Goal: Information Seeking & Learning: Learn about a topic

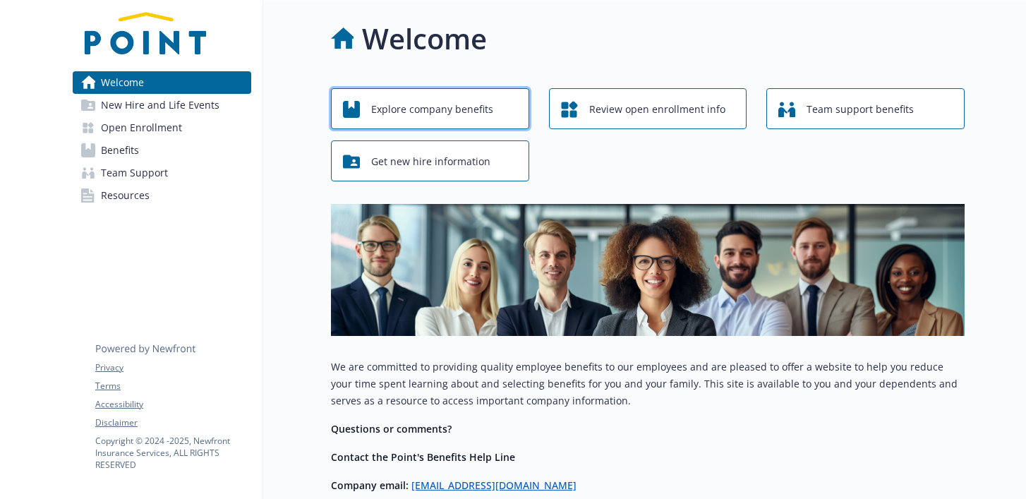
click at [457, 109] on span "Explore company benefits" at bounding box center [432, 109] width 122 height 27
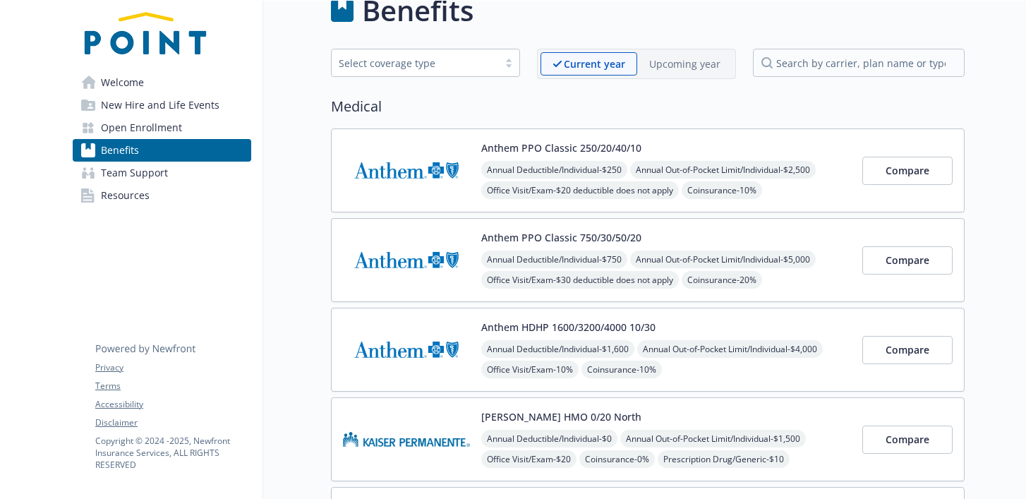
scroll to position [28, 0]
click at [171, 181] on link "Team Support" at bounding box center [162, 173] width 179 height 23
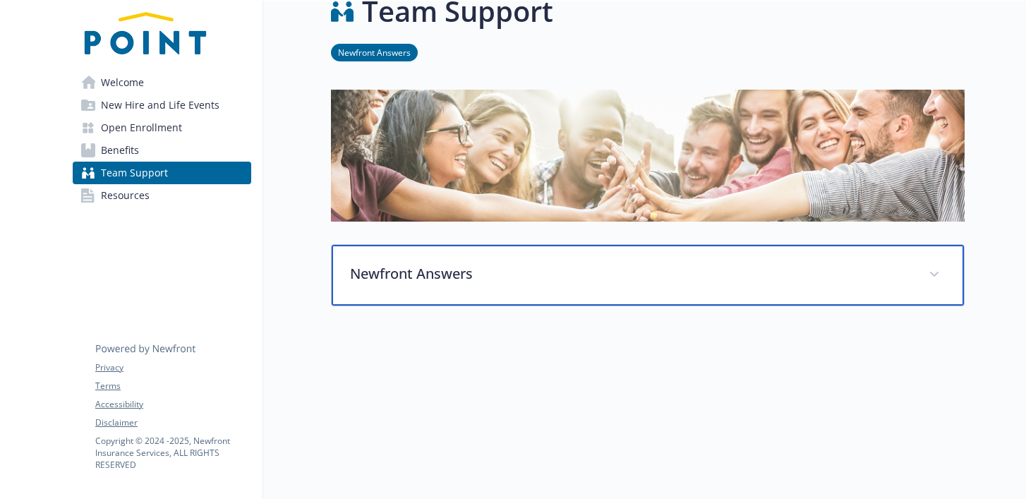
click at [426, 277] on p "Newfront Answers" at bounding box center [631, 273] width 562 height 21
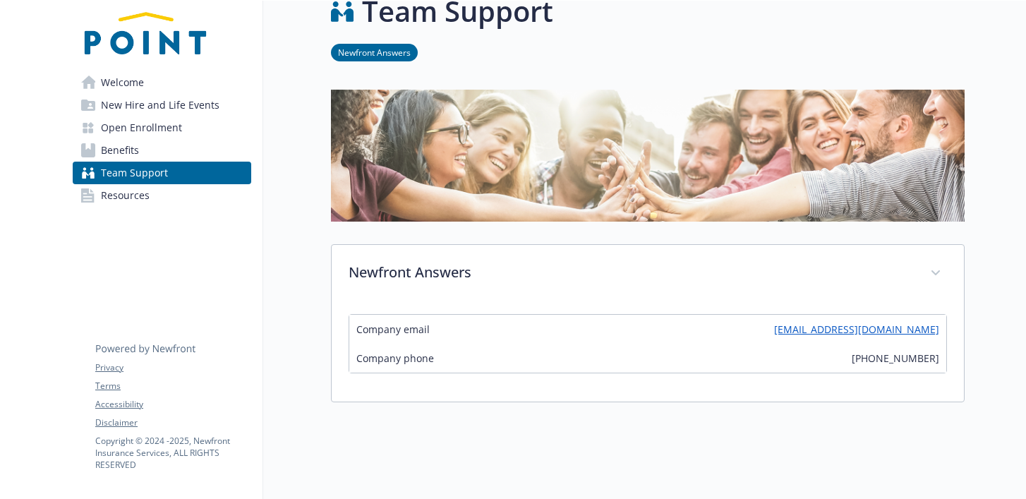
click at [157, 198] on link "Resources" at bounding box center [162, 195] width 179 height 23
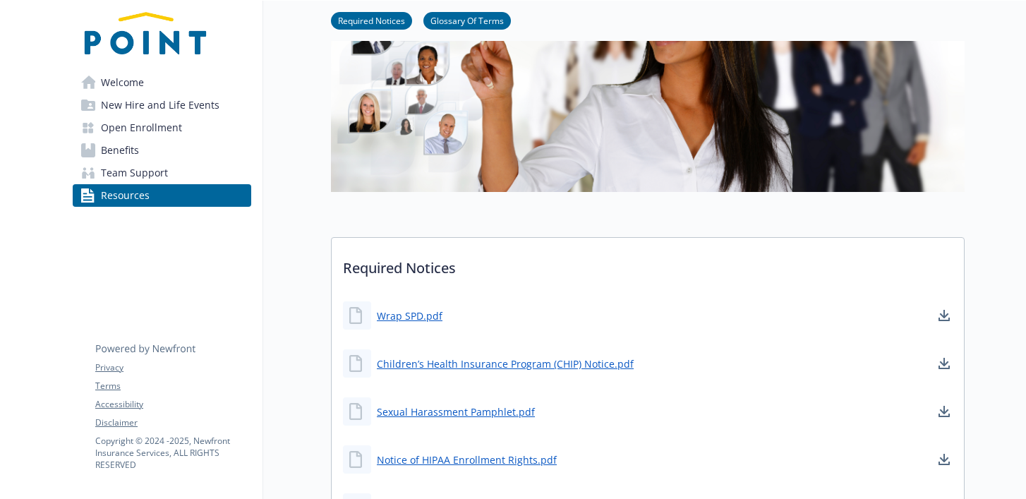
scroll to position [180, 0]
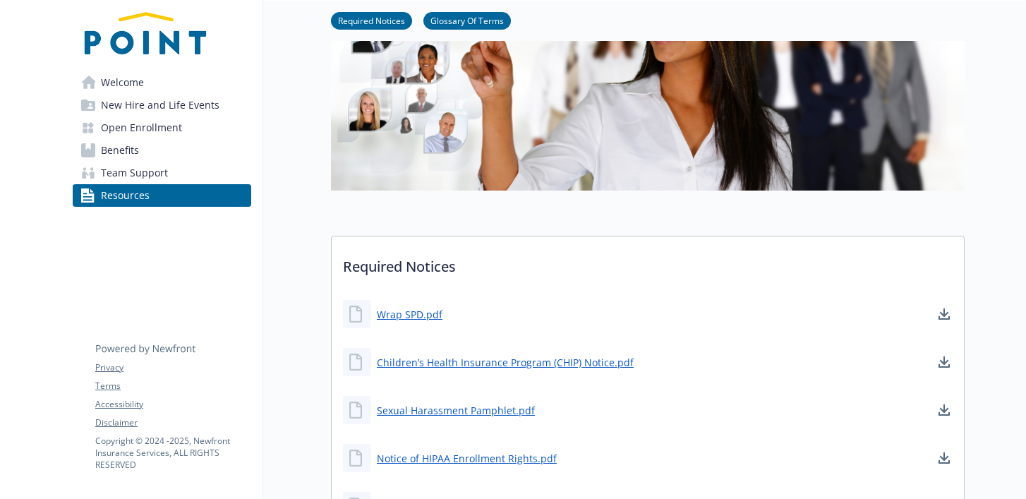
click at [187, 124] on link "Open Enrollment" at bounding box center [162, 127] width 179 height 23
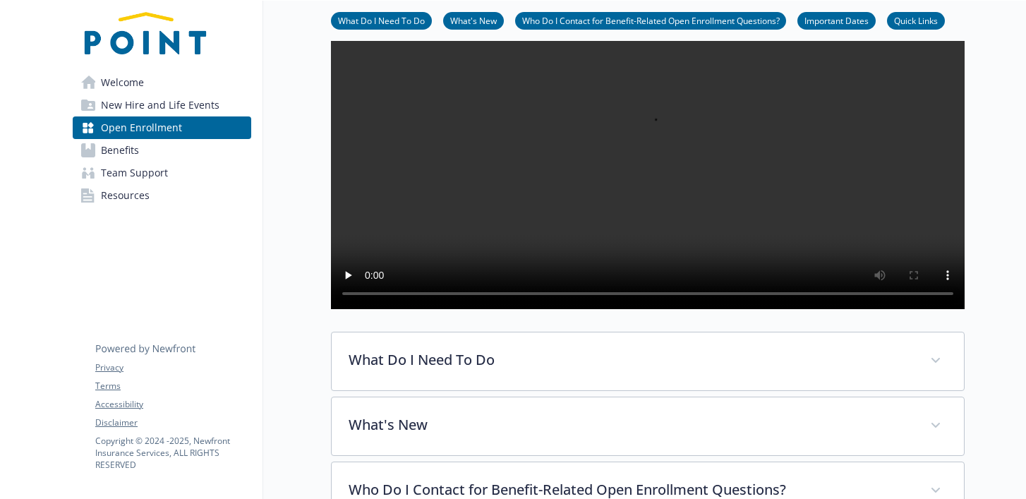
scroll to position [141, 0]
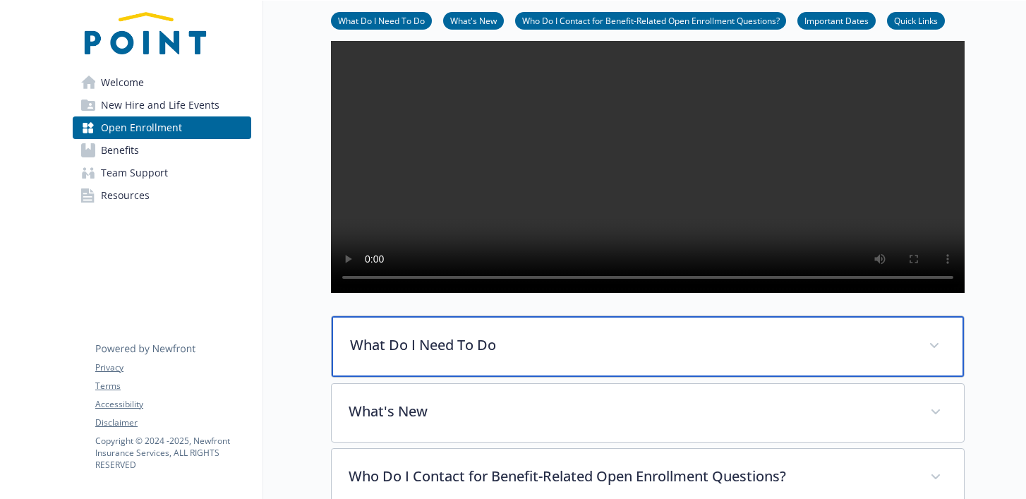
click at [363, 377] on div "What Do I Need To Do" at bounding box center [648, 346] width 632 height 61
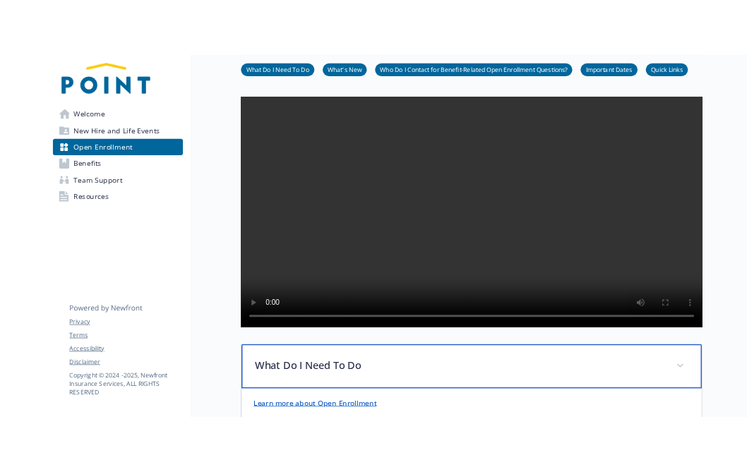
scroll to position [0, 0]
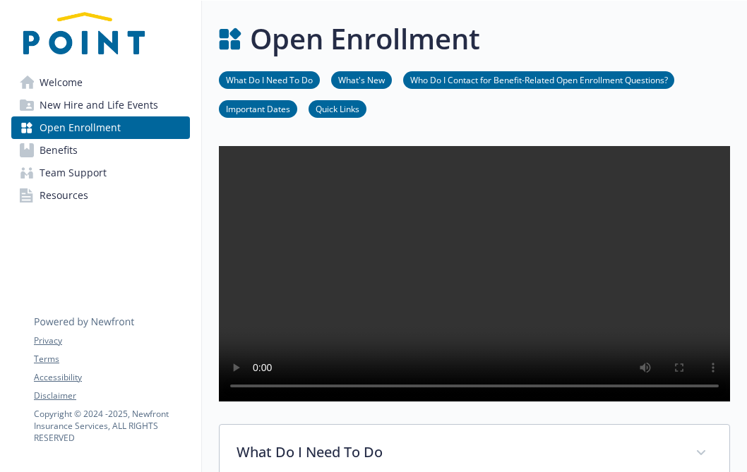
click at [128, 101] on span "New Hire and Life Events" at bounding box center [99, 105] width 119 height 23
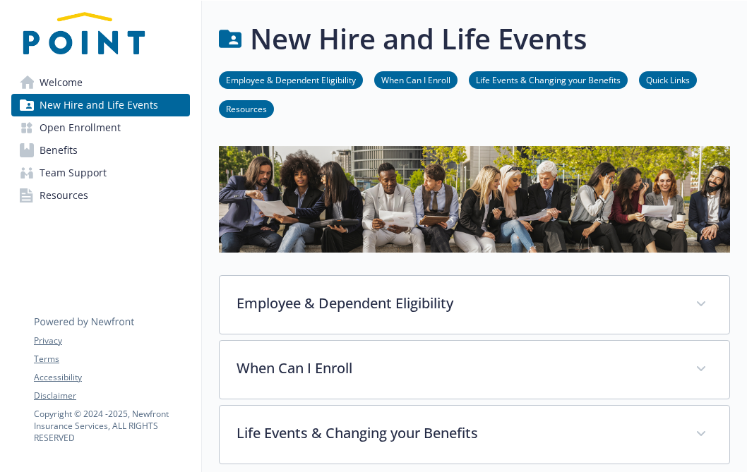
scroll to position [107, 0]
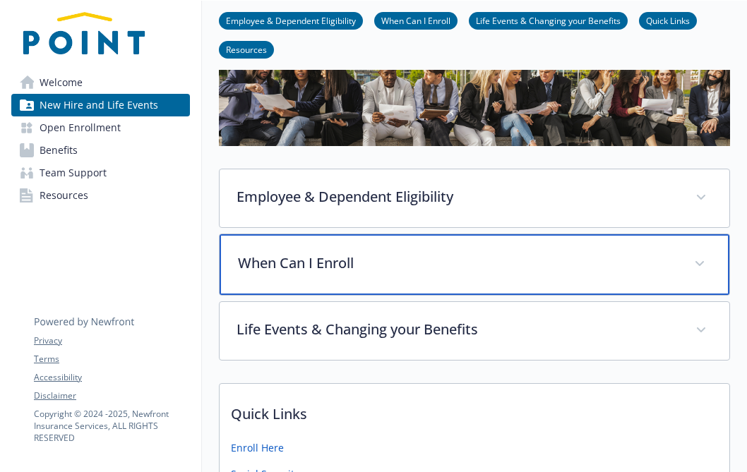
click at [275, 266] on p "When Can I Enroll" at bounding box center [457, 263] width 439 height 21
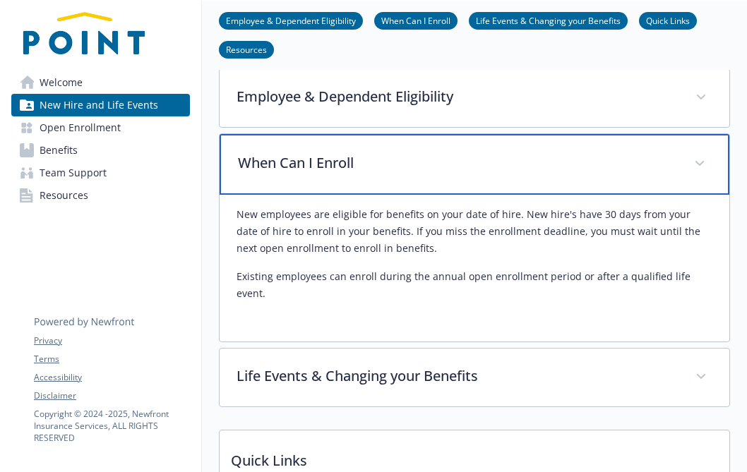
scroll to position [210, 0]
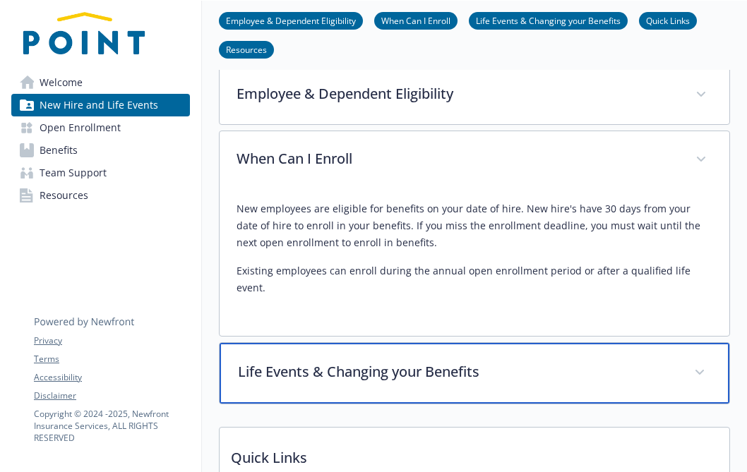
click at [271, 361] on p "Life Events & Changing your Benefits" at bounding box center [457, 371] width 439 height 21
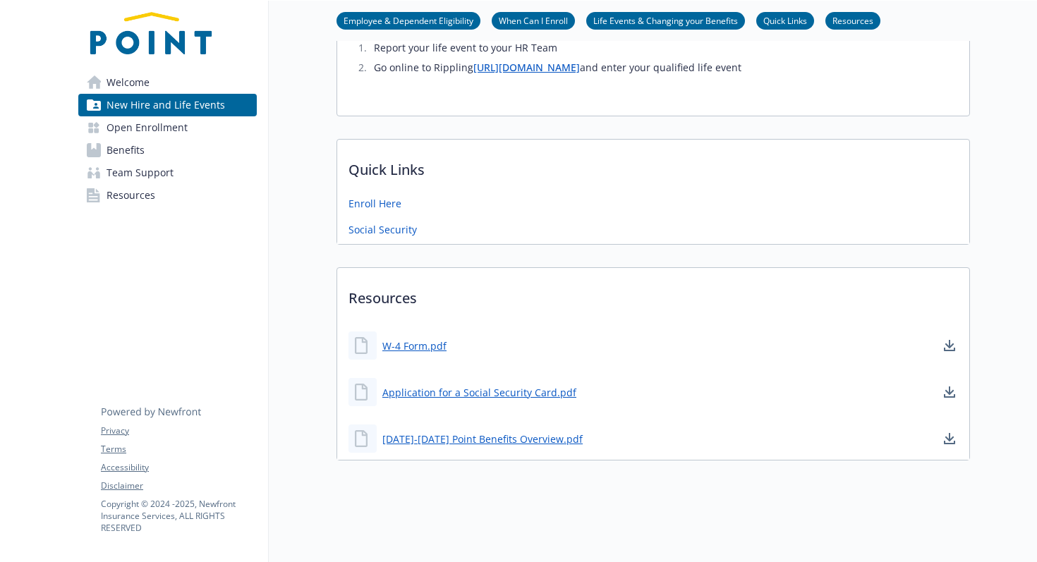
scroll to position [883, 0]
click at [433, 348] on link "W-4 Form.pdf" at bounding box center [415, 346] width 67 height 18
click at [428, 397] on link "Application for a Social Security Card.pdf" at bounding box center [480, 393] width 197 height 18
click at [402, 447] on div "[DATE]-[DATE] Point Benefits Overview.pdf" at bounding box center [466, 439] width 234 height 28
click at [403, 438] on link "[DATE]-[DATE] Point Benefits Overview.pdf" at bounding box center [483, 439] width 203 height 18
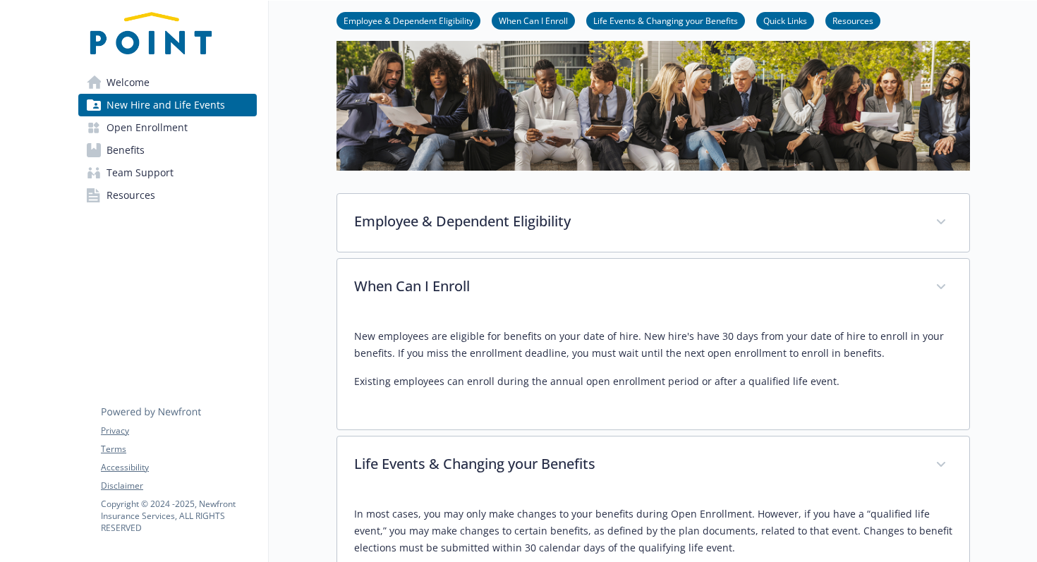
scroll to position [0, 0]
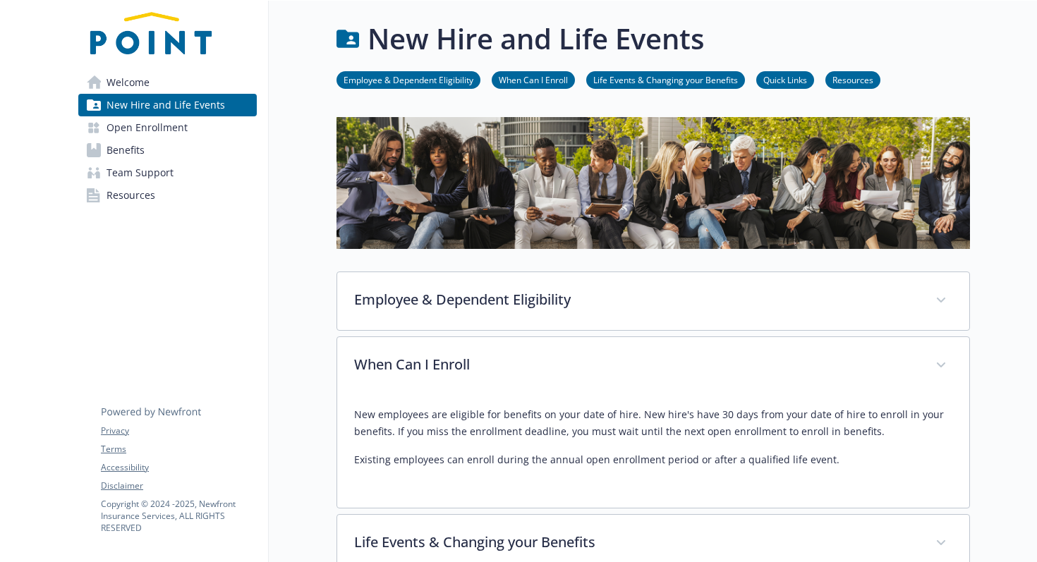
click at [192, 153] on link "Benefits" at bounding box center [167, 150] width 179 height 23
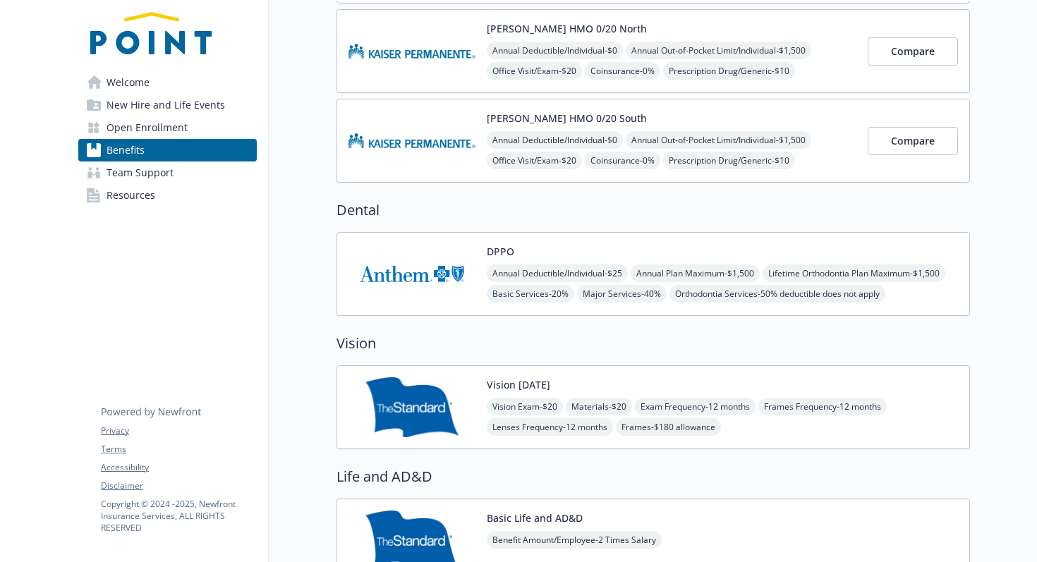
scroll to position [530, 0]
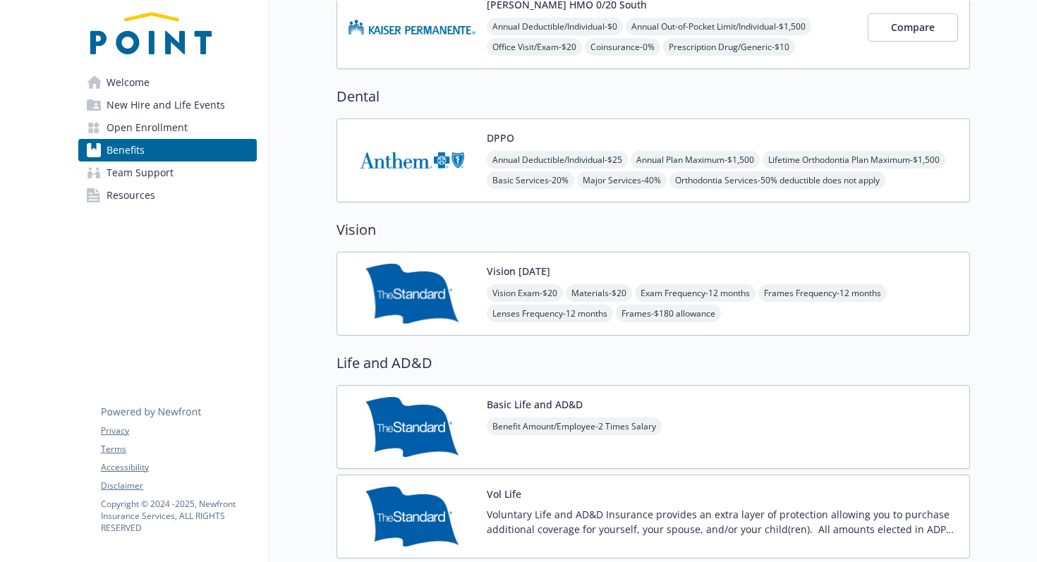
click at [175, 171] on link "Team Support" at bounding box center [167, 173] width 179 height 23
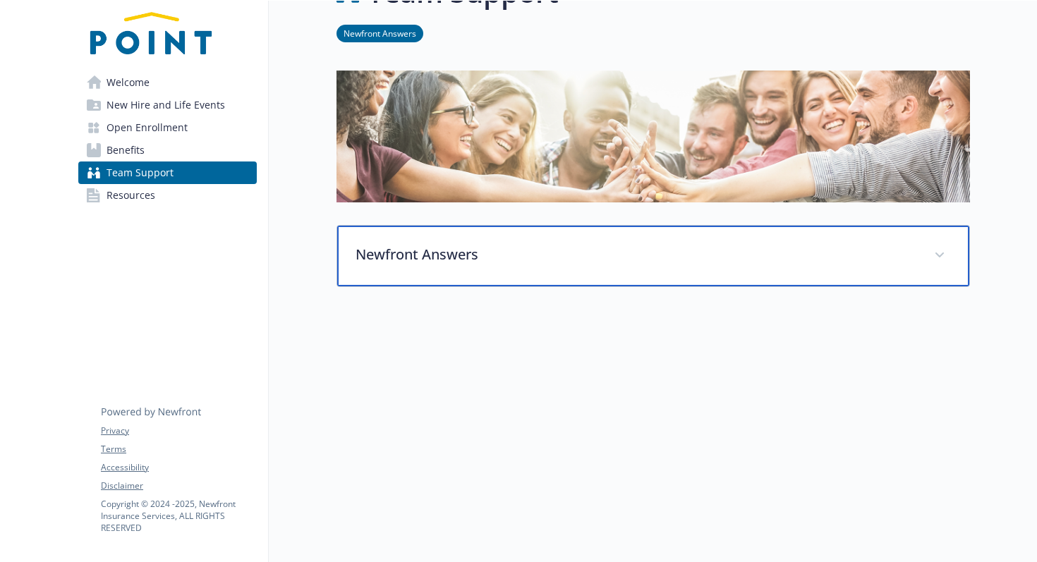
scroll to position [49, 0]
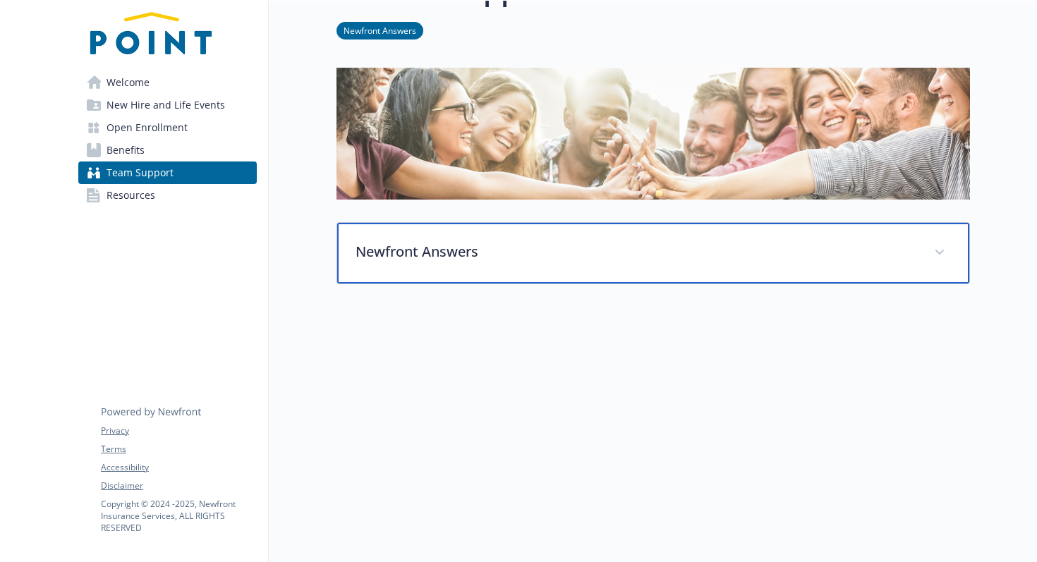
click at [450, 265] on div "Newfront Answers" at bounding box center [653, 253] width 632 height 61
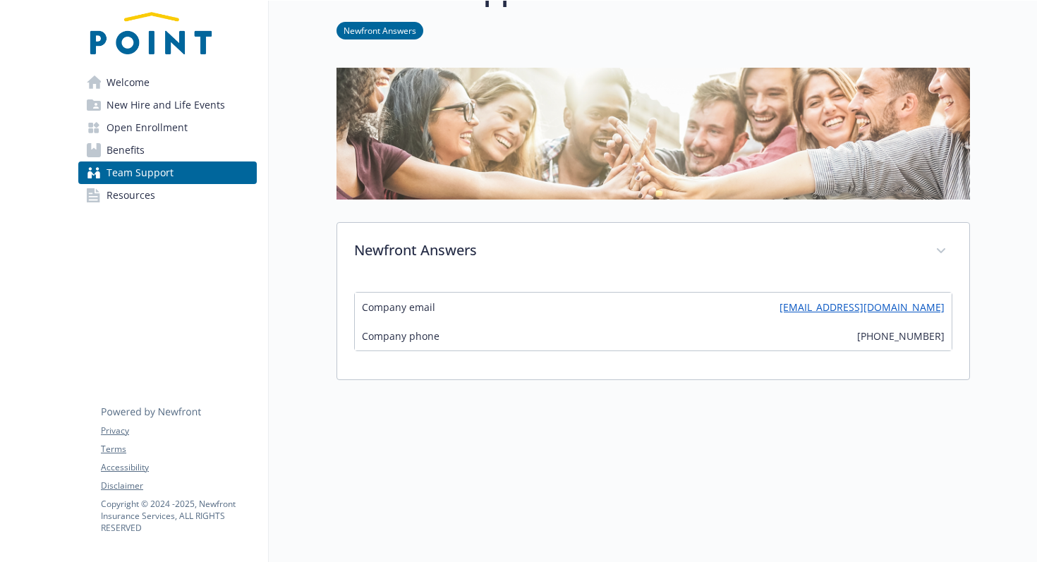
click at [168, 198] on link "Resources" at bounding box center [167, 195] width 179 height 23
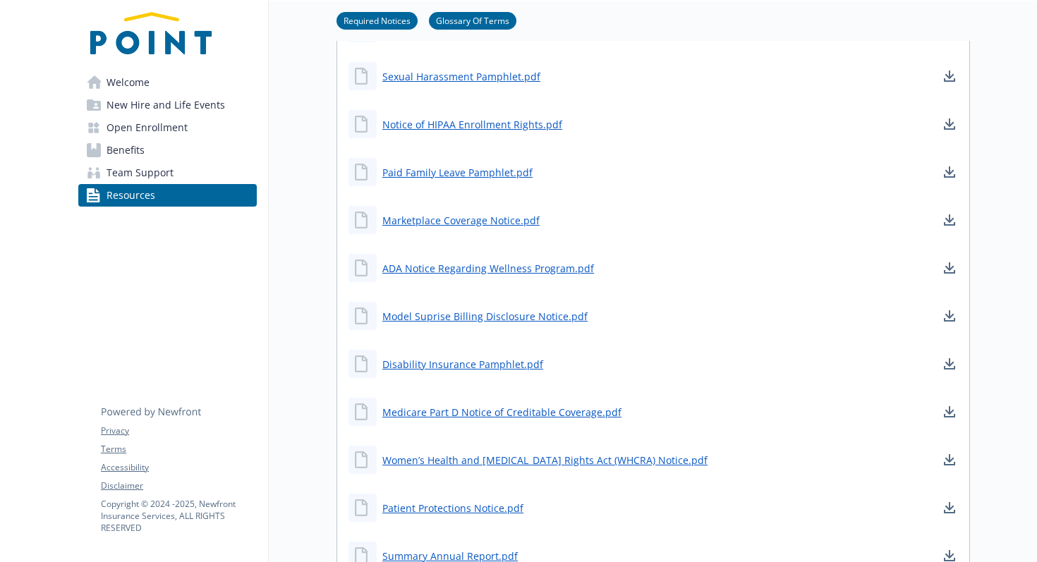
scroll to position [523, 0]
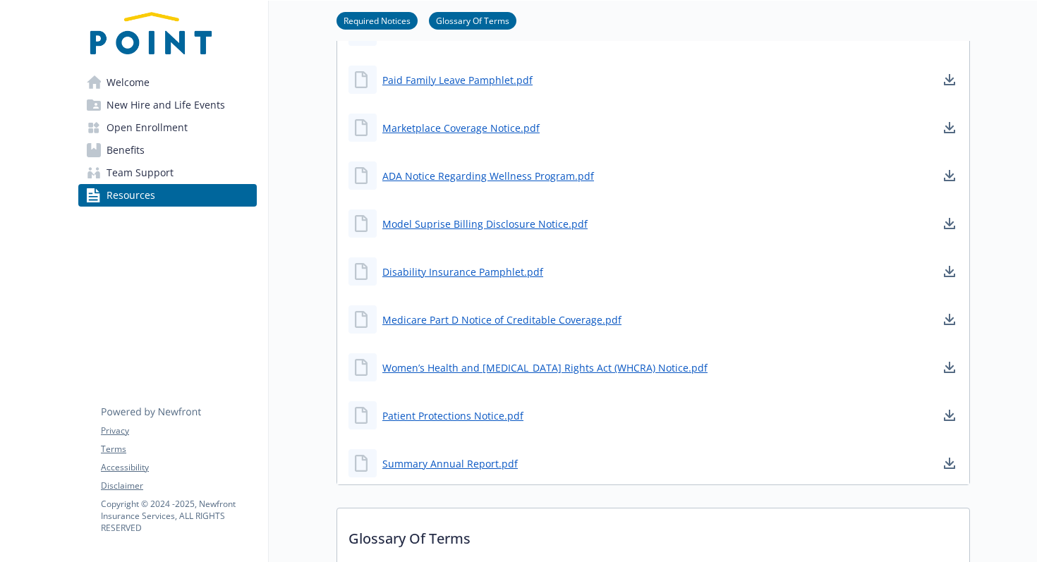
click at [162, 81] on link "Welcome" at bounding box center [167, 82] width 179 height 23
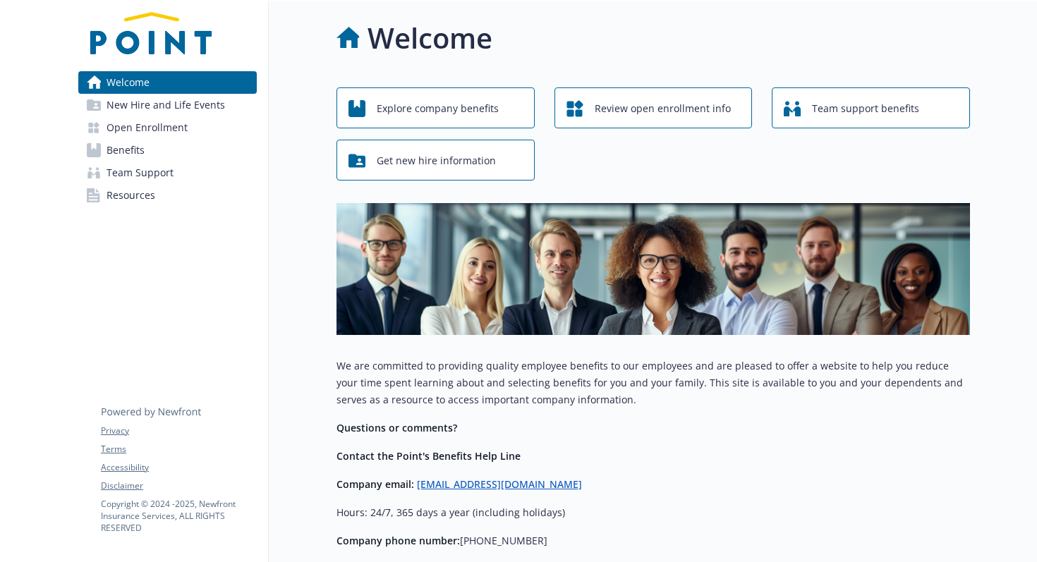
scroll to position [119, 0]
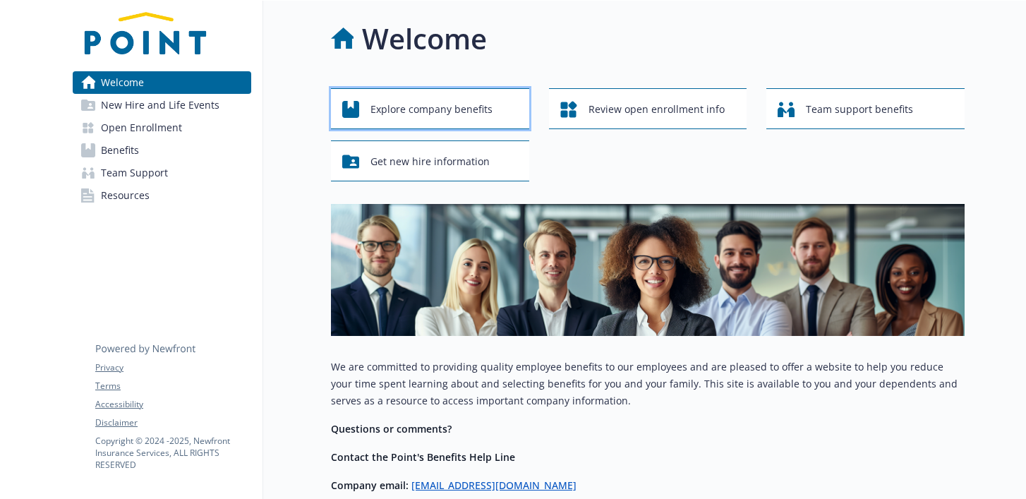
click at [404, 114] on span "Explore company benefits" at bounding box center [431, 109] width 122 height 27
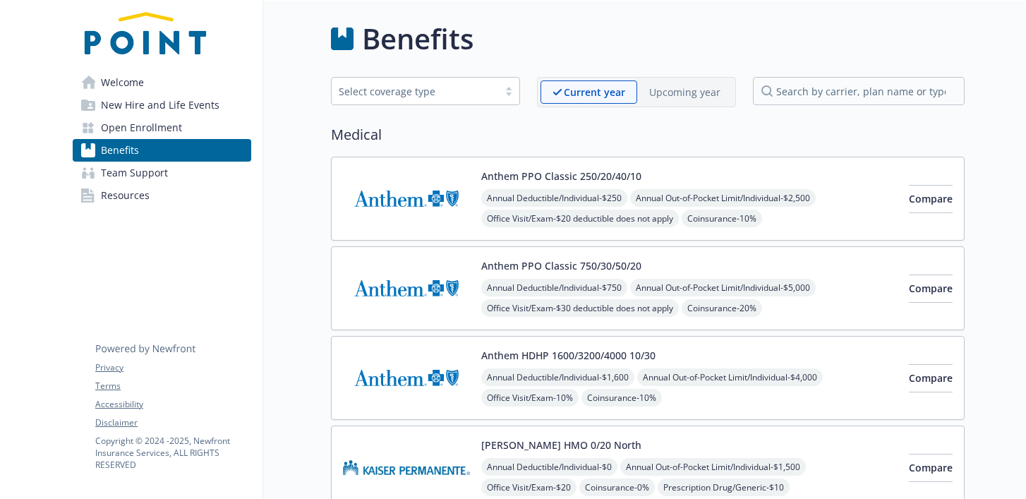
click at [672, 92] on p "Upcoming year" at bounding box center [684, 92] width 71 height 15
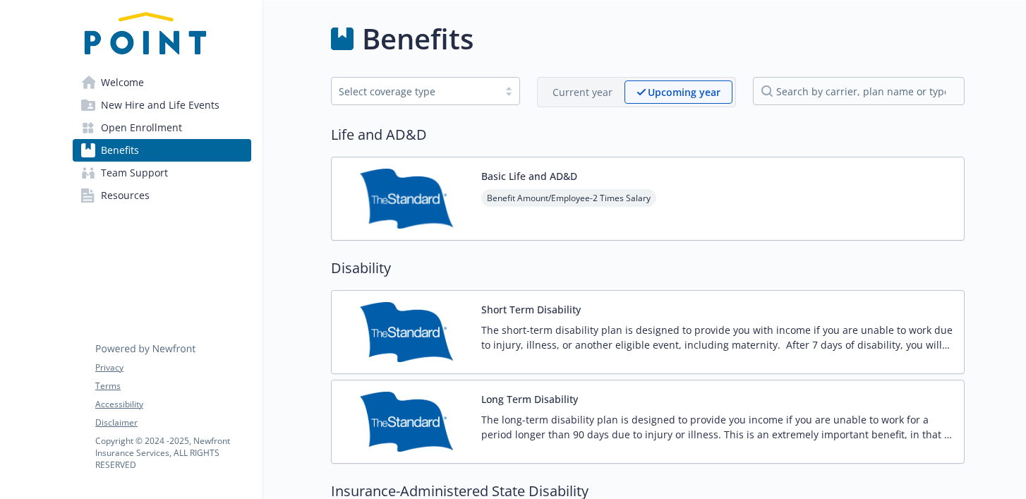
click at [595, 92] on p "Current year" at bounding box center [583, 92] width 60 height 15
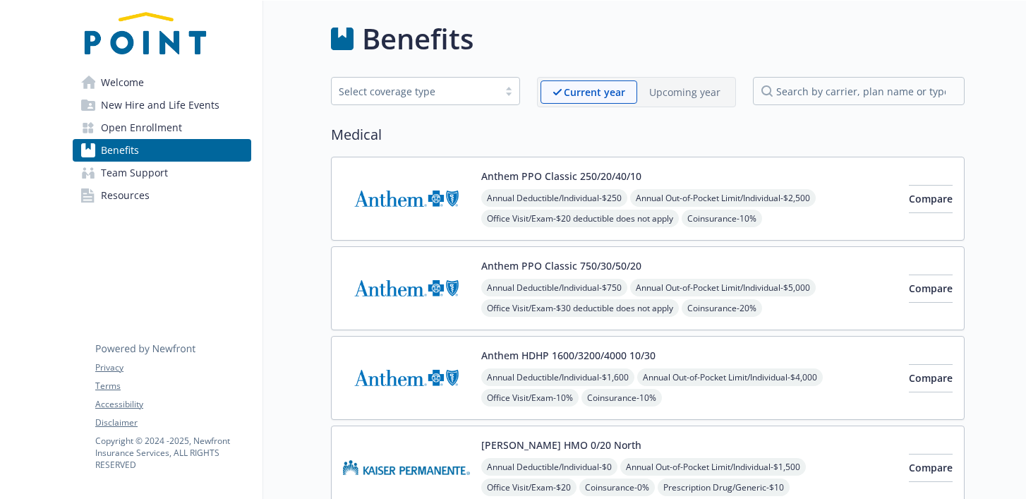
click at [174, 169] on link "Team Support" at bounding box center [162, 173] width 179 height 23
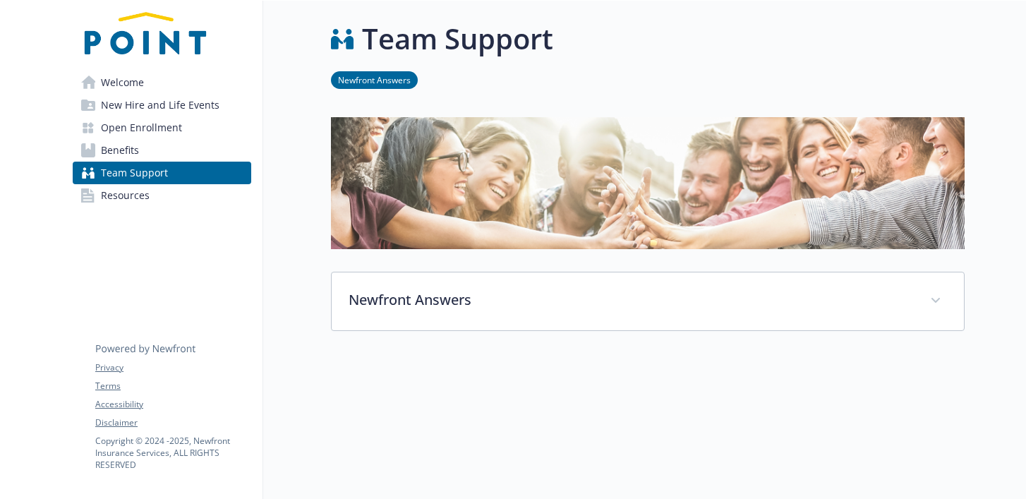
scroll to position [90, 0]
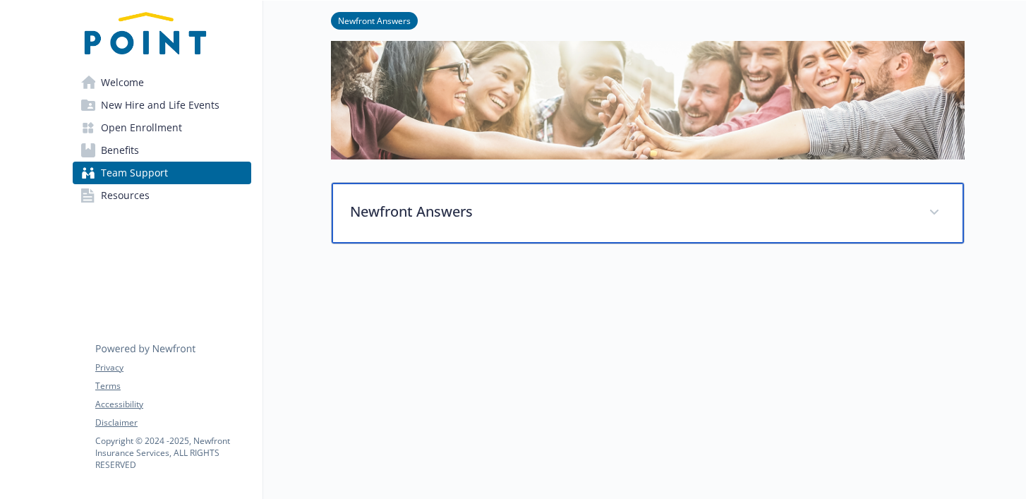
click at [371, 193] on div "Newfront Answers" at bounding box center [648, 213] width 632 height 61
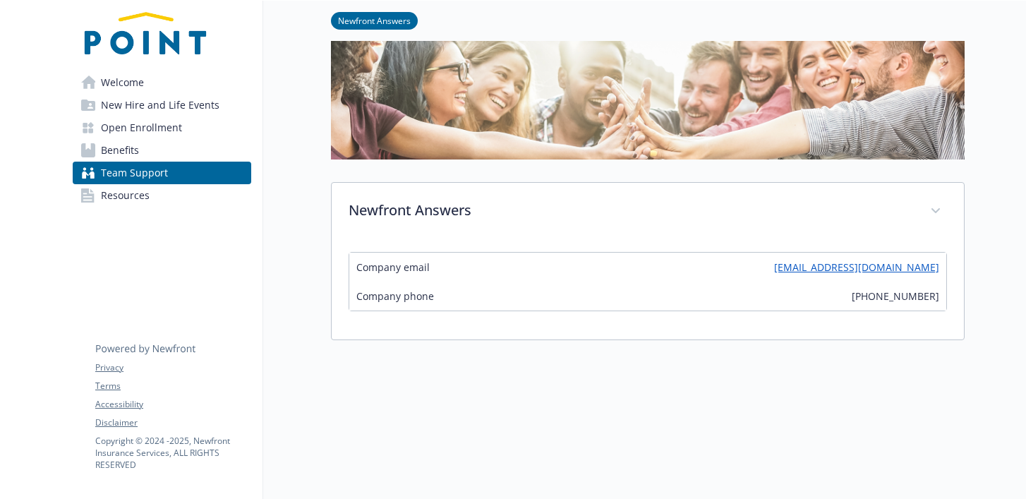
click at [153, 195] on link "Resources" at bounding box center [162, 195] width 179 height 23
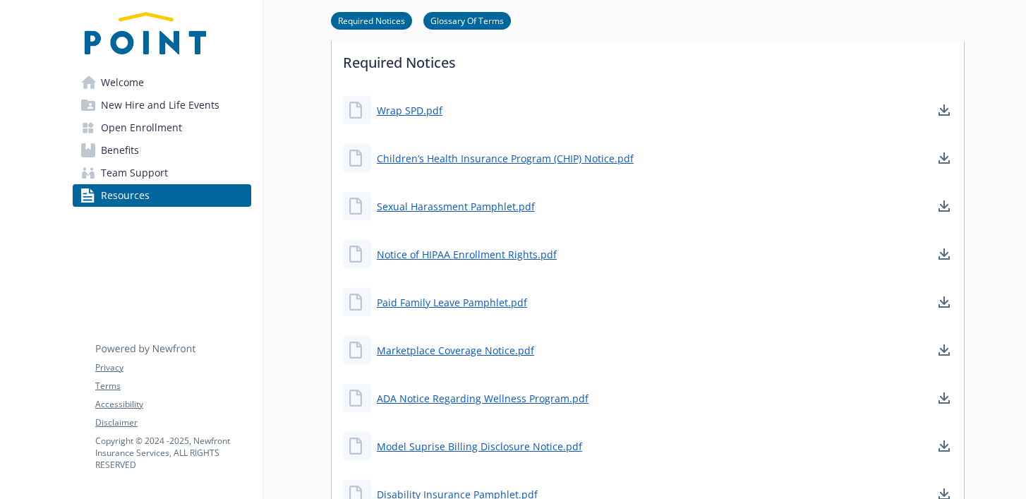
scroll to position [422, 0]
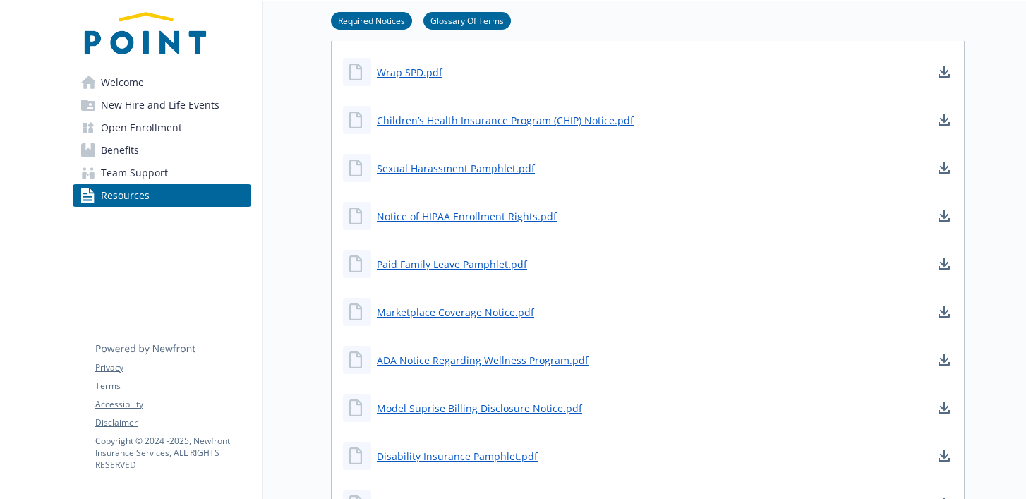
click at [190, 131] on link "Open Enrollment" at bounding box center [162, 127] width 179 height 23
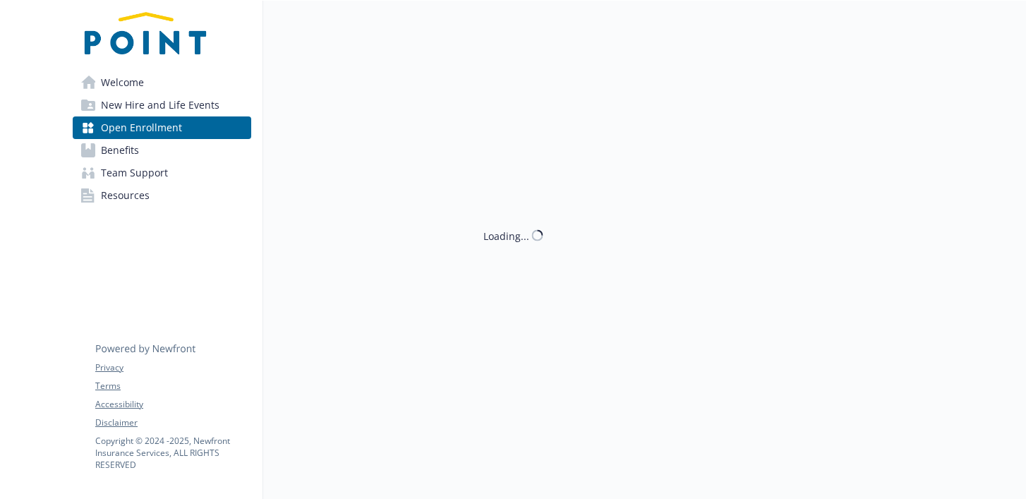
scroll to position [422, 0]
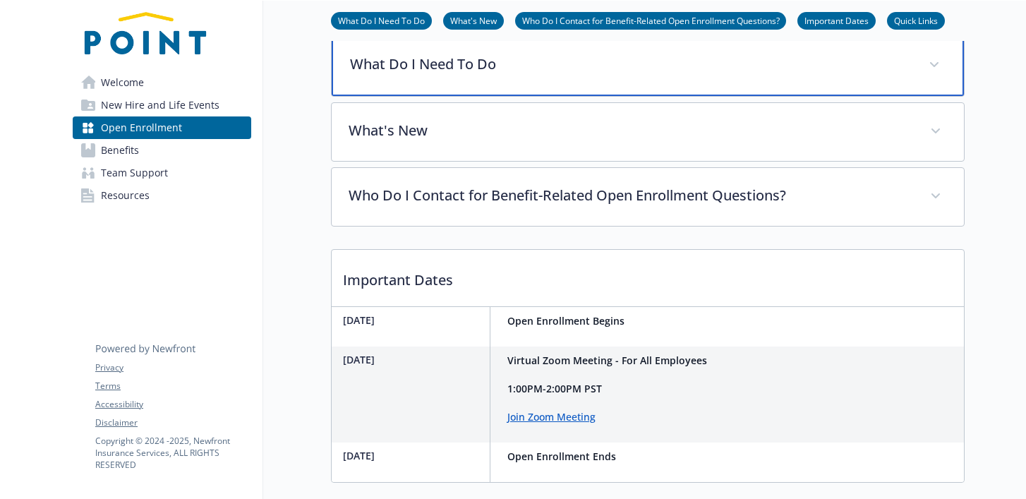
click at [383, 75] on p "What Do I Need To Do" at bounding box center [631, 64] width 562 height 21
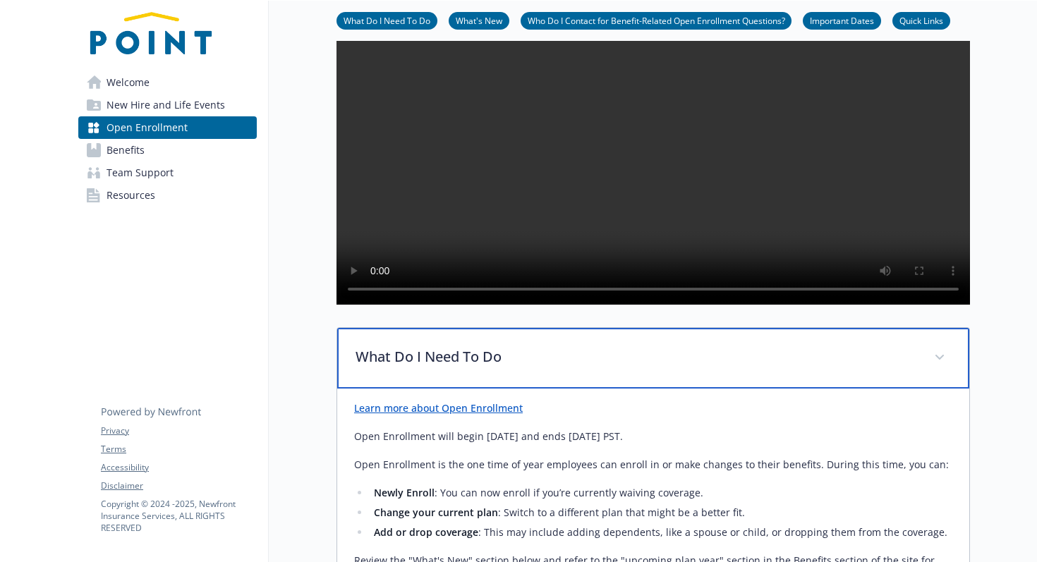
scroll to position [128, 0]
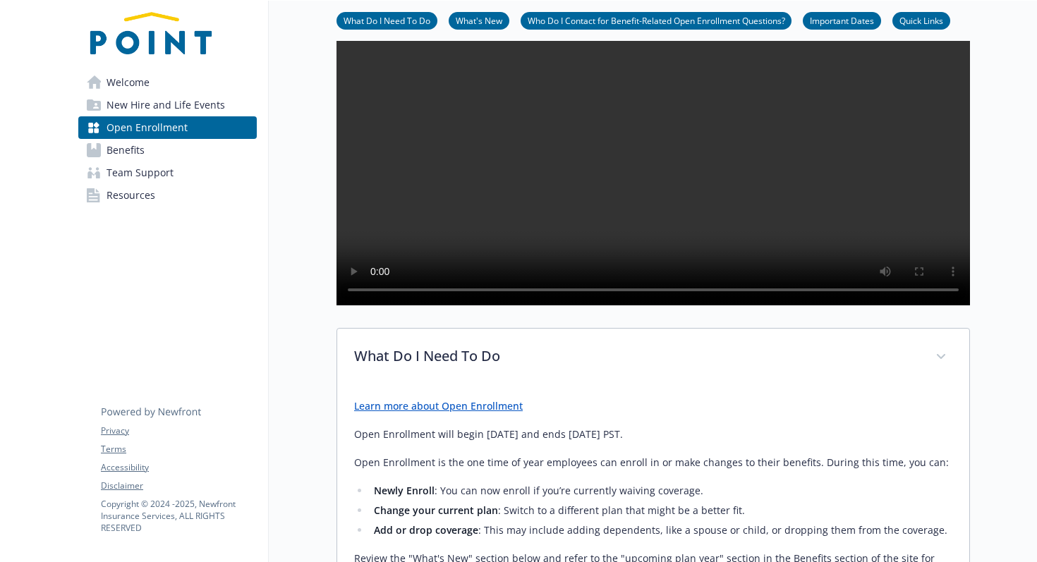
click at [828, 21] on link "Important Dates" at bounding box center [842, 19] width 78 height 13
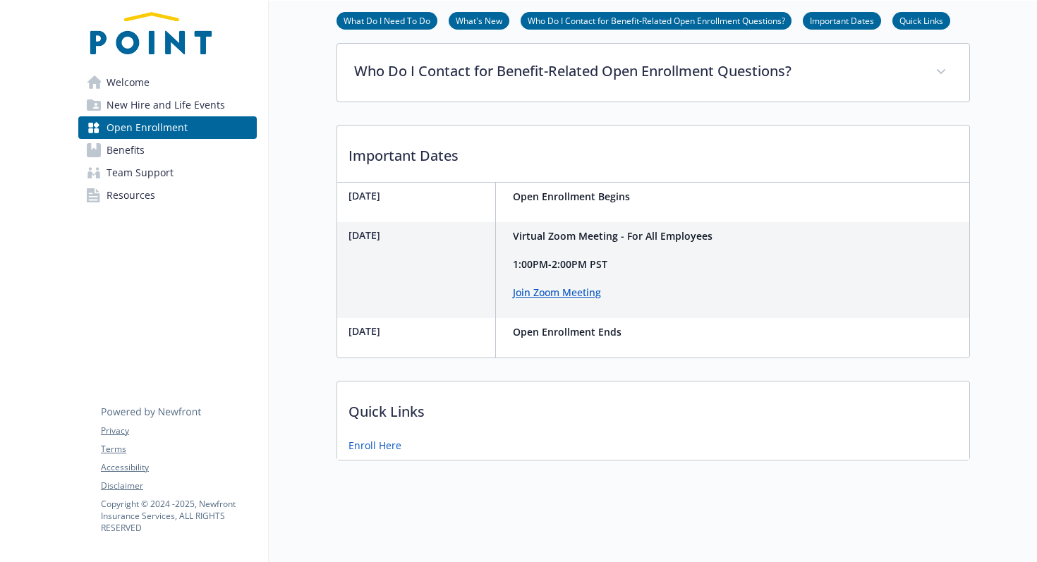
scroll to position [1088, 0]
click at [402, 416] on p "Quick Links" at bounding box center [653, 408] width 632 height 52
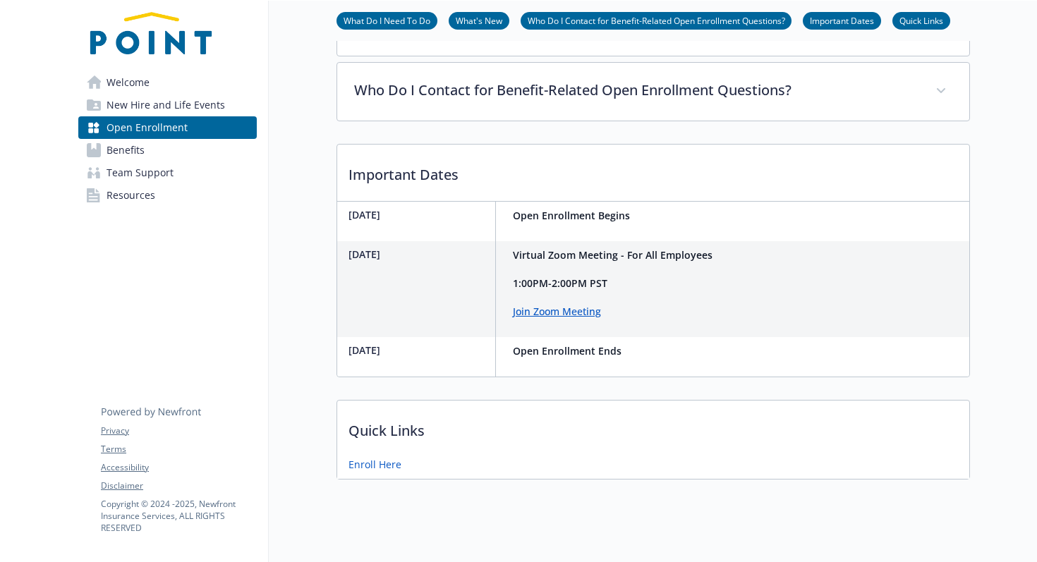
click at [856, 39] on div "What Do I Need To Do What's New Who Do I Contact for Benefit-Related Open Enrol…" at bounding box center [654, 21] width 634 height 40
click at [856, 28] on li "Important Dates" at bounding box center [842, 21] width 78 height 18
click at [855, 20] on link "Important Dates" at bounding box center [842, 19] width 78 height 13
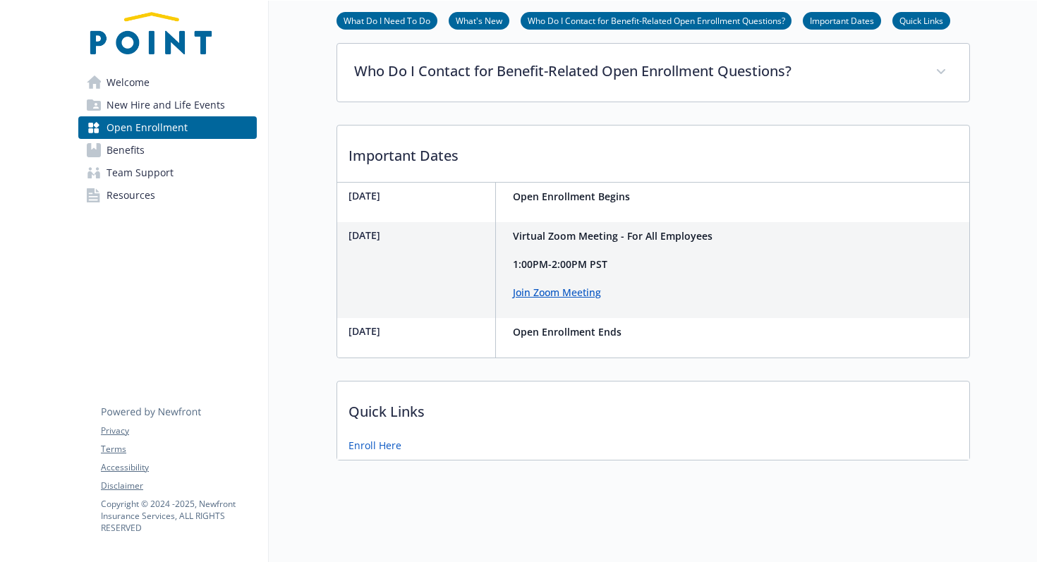
click at [594, 30] on div "What Do I Need To Do What's New Who Do I Contact for Benefit-Related Open Enrol…" at bounding box center [654, 21] width 634 height 40
click at [594, 23] on link "Who Do I Contact for Benefit-Related Open Enrollment Questions?" at bounding box center [656, 19] width 271 height 13
click at [113, 148] on span "Benefits" at bounding box center [126, 150] width 38 height 23
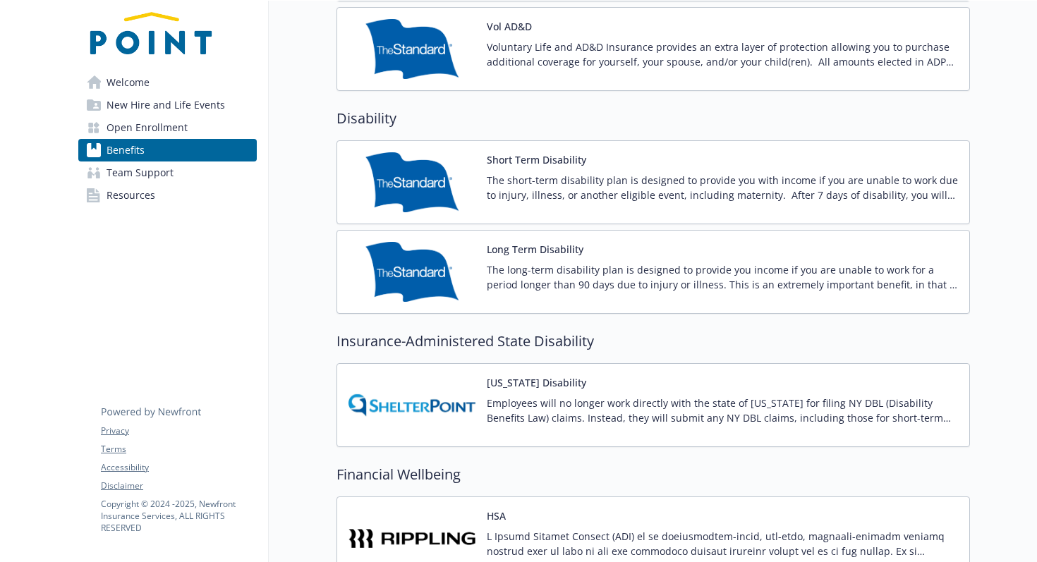
scroll to position [1099, 0]
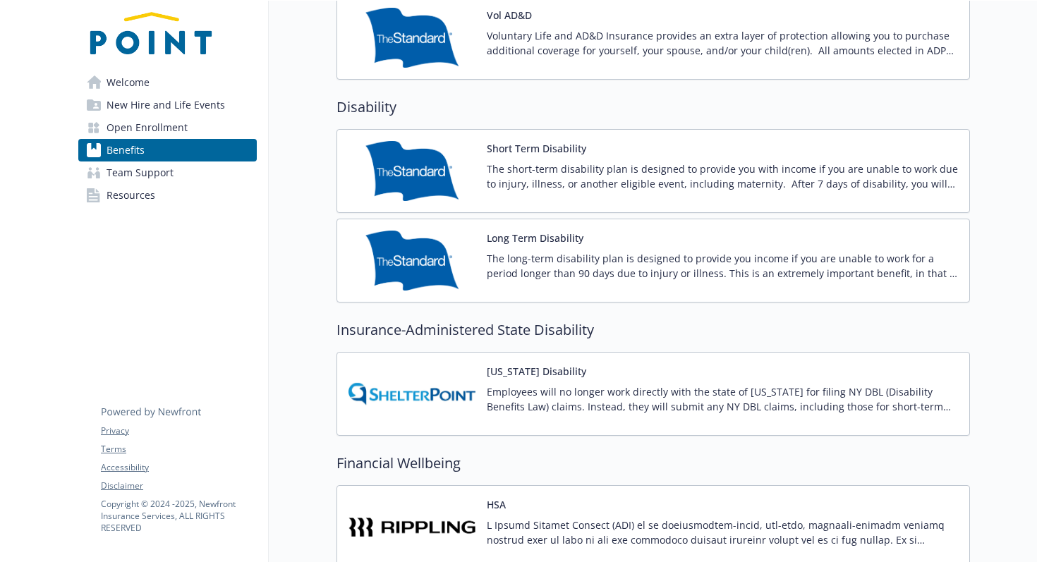
click at [205, 103] on span "New Hire and Life Events" at bounding box center [166, 105] width 119 height 23
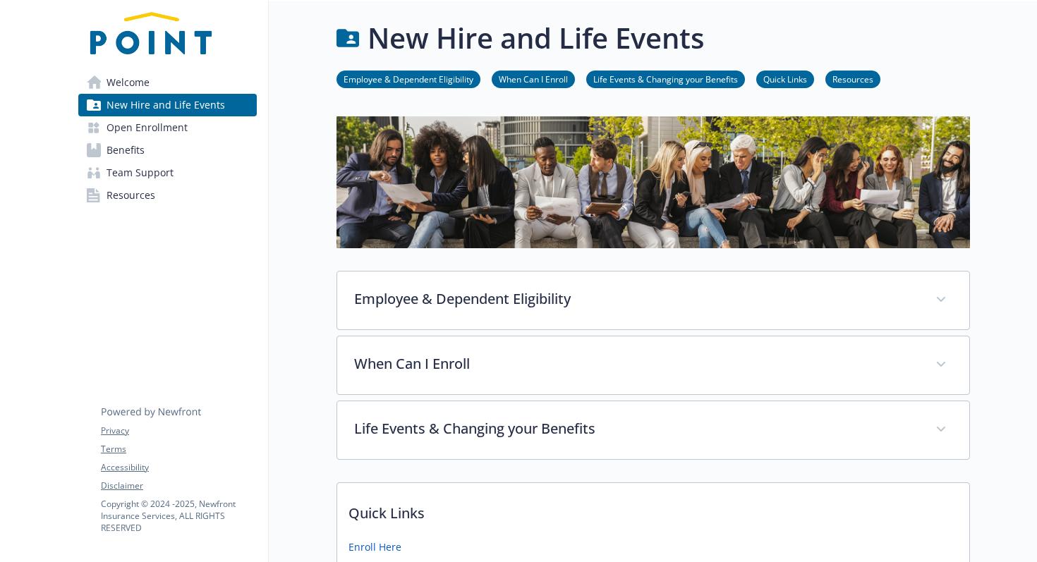
scroll to position [344, 0]
